Goal: Entertainment & Leisure: Consume media (video, audio)

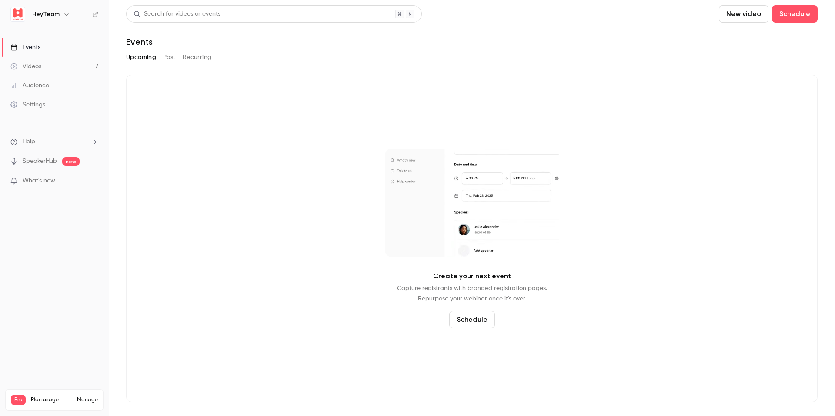
click at [41, 66] on link "Videos 7" at bounding box center [54, 66] width 109 height 19
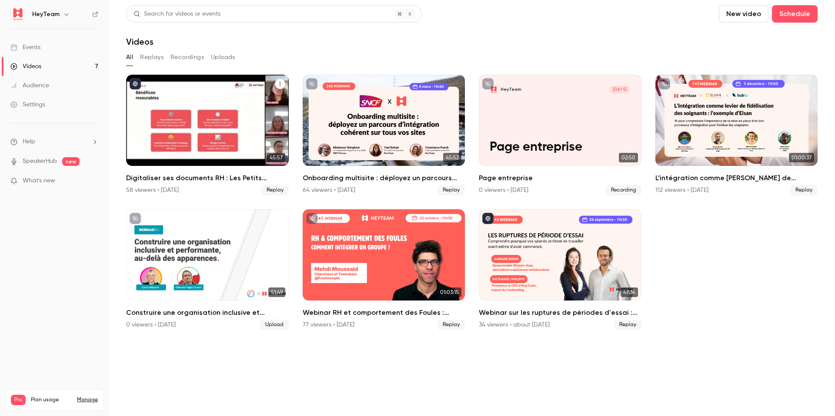
click at [246, 135] on div "Digitaliser ses documents RH : Les Petits Chaperons Rouges et leur expérience t…" at bounding box center [207, 120] width 163 height 91
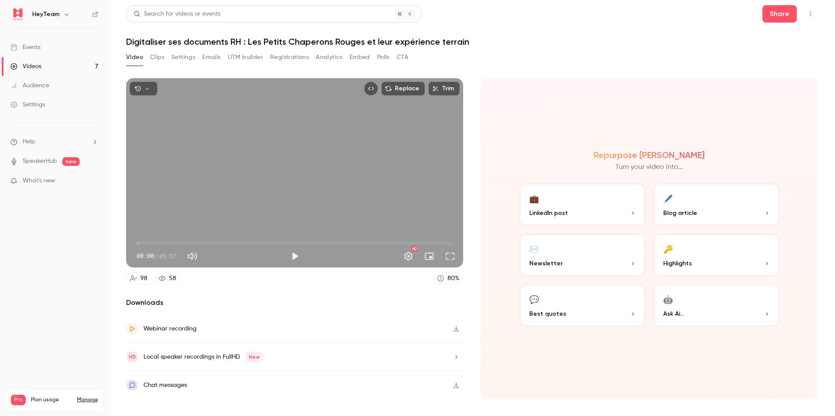
click at [157, 54] on button "Clips" at bounding box center [157, 57] width 14 height 14
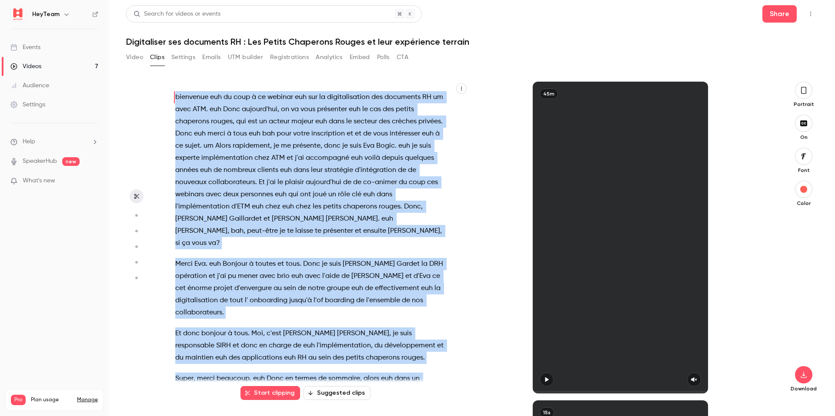
drag, startPoint x: 283, startPoint y: 359, endPoint x: 168, endPoint y: 95, distance: 287.3
click at [168, 95] on div "bienvenue euh du coup à ce webinar euh sur la digitalisation des documents RH u…" at bounding box center [314, 241] width 300 height 303
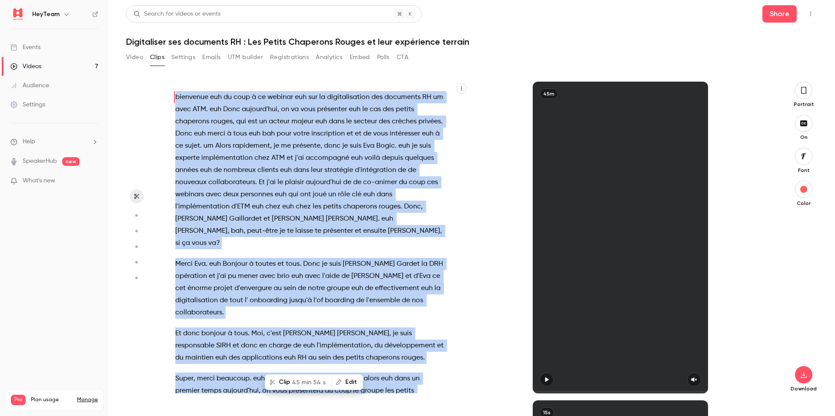
copy div "loremipsu dol si amet c ad elitsed doe tem in utlaboreetdolo mag aliquaeni AD m…"
